Goal: Task Accomplishment & Management: Use online tool/utility

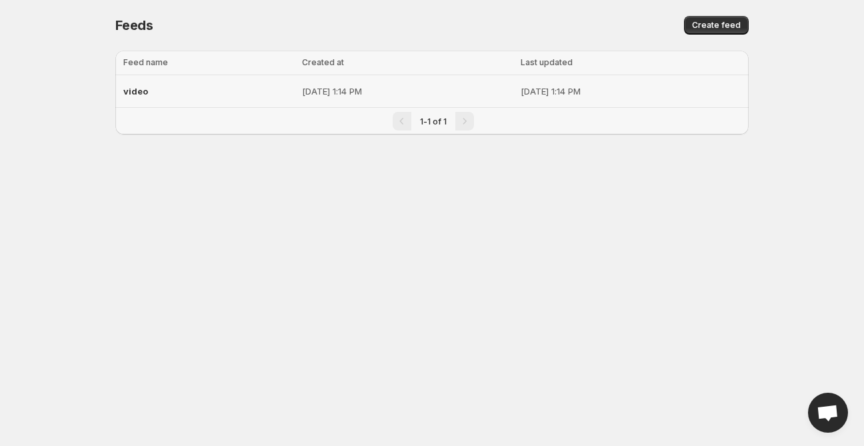
click at [485, 92] on p "[DATE] 1:14 PM" at bounding box center [407, 91] width 211 height 13
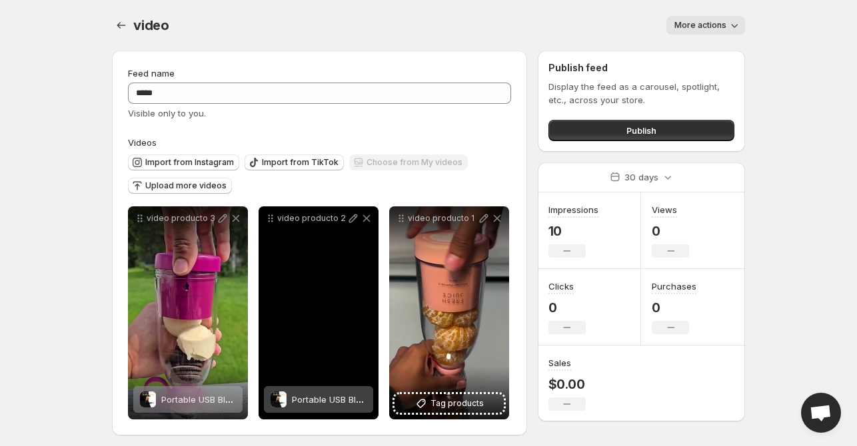
scroll to position [5, 0]
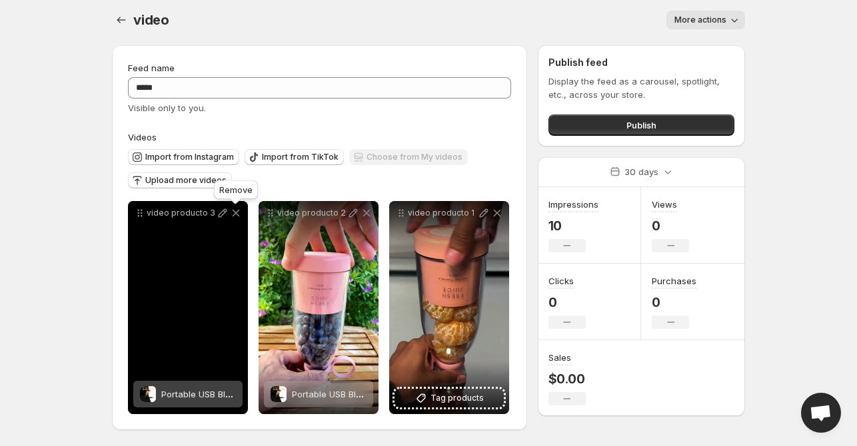
click at [237, 212] on icon at bounding box center [236, 213] width 7 height 7
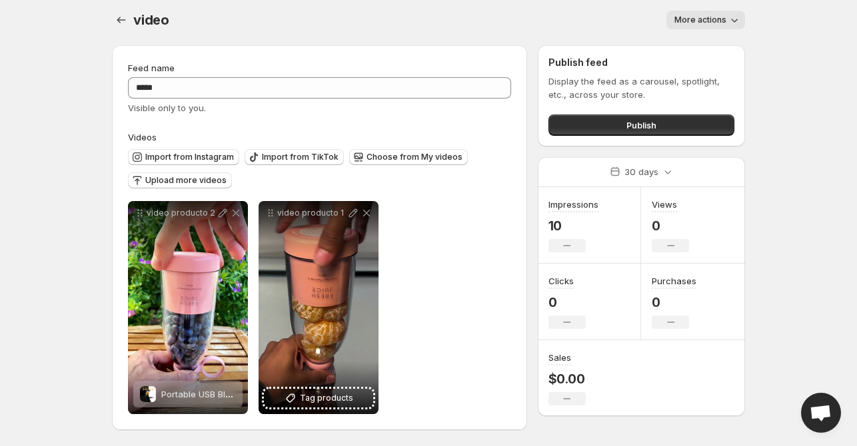
click at [179, 188] on div "Upload more videos" at bounding box center [180, 182] width 104 height 18
click at [184, 180] on span "Upload more videos" at bounding box center [185, 180] width 81 height 11
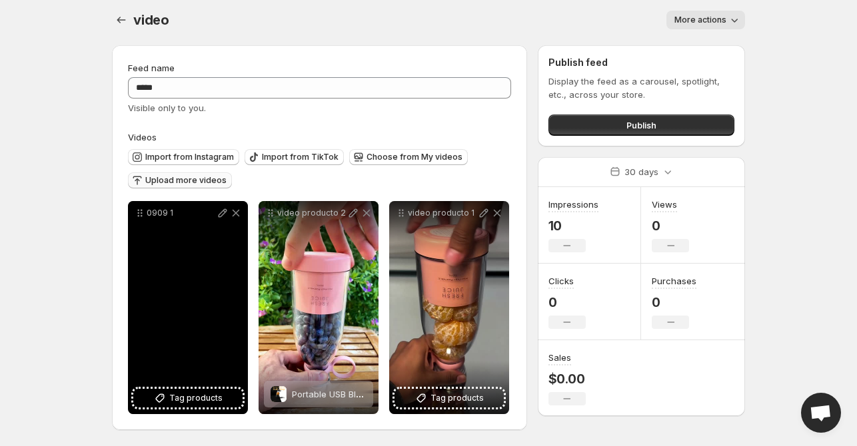
click at [191, 305] on div "0909 1" at bounding box center [188, 307] width 120 height 213
click at [189, 320] on div "0909 1" at bounding box center [188, 307] width 120 height 213
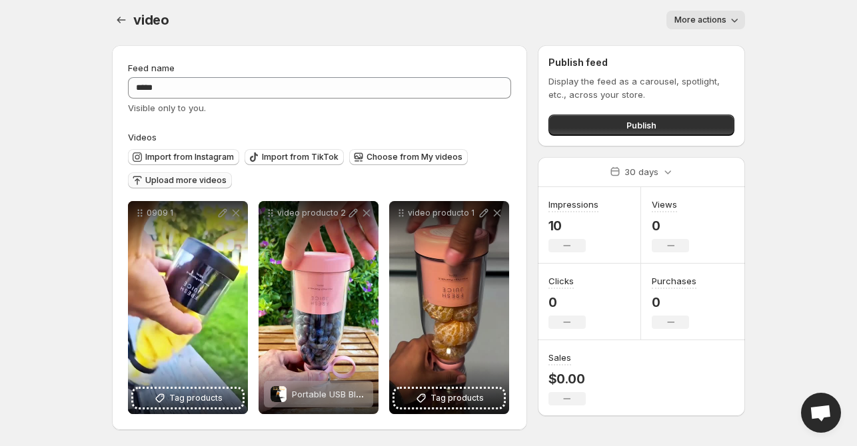
scroll to position [0, 0]
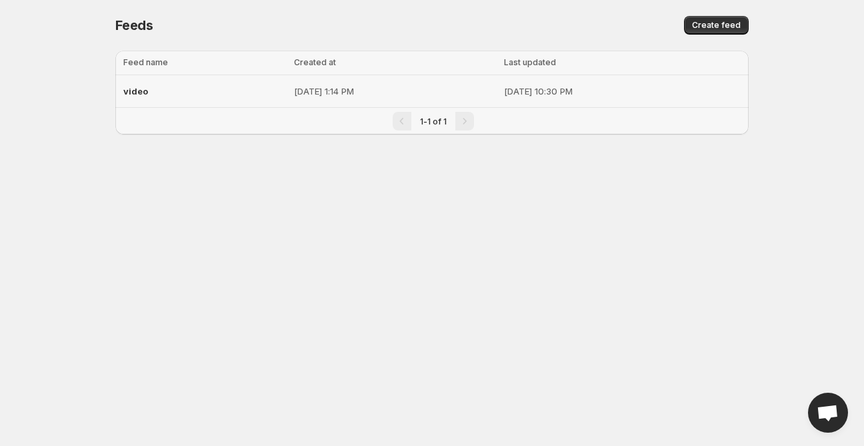
click at [240, 84] on div "video" at bounding box center [204, 91] width 163 height 24
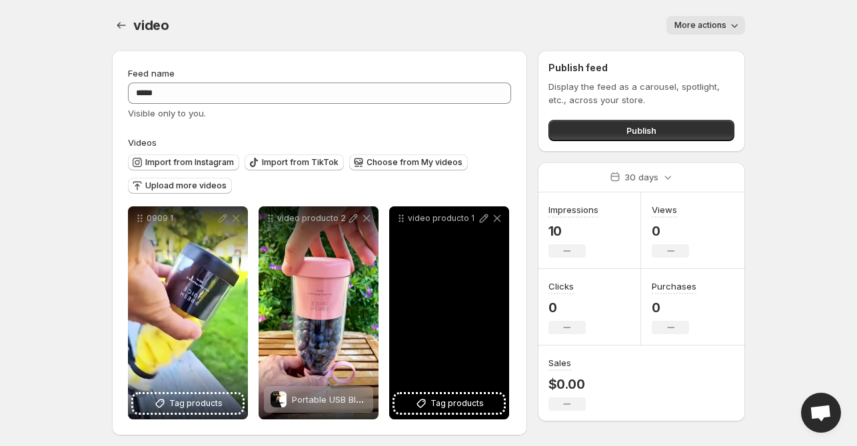
drag, startPoint x: 504, startPoint y: 219, endPoint x: 491, endPoint y: 220, distance: 12.7
click at [491, 220] on div "video producto 1" at bounding box center [449, 219] width 120 height 24
click at [491, 220] on icon at bounding box center [496, 218] width 13 height 13
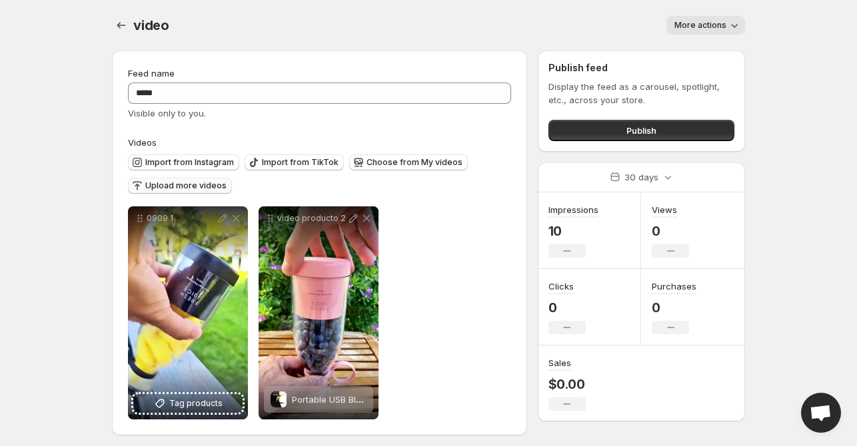
click at [173, 185] on span "Upload more videos" at bounding box center [185, 186] width 81 height 11
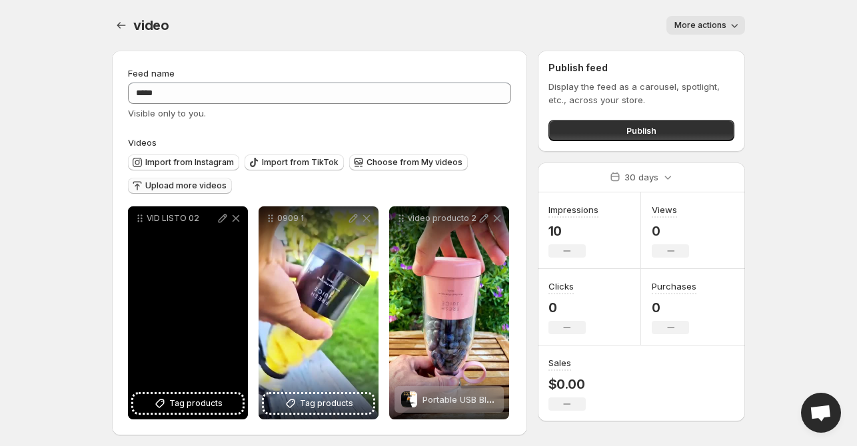
click at [188, 338] on div "VID LISTO 02" at bounding box center [188, 313] width 120 height 213
click at [192, 361] on div "VID LISTO 02" at bounding box center [188, 313] width 120 height 213
